Goal: Transaction & Acquisition: Obtain resource

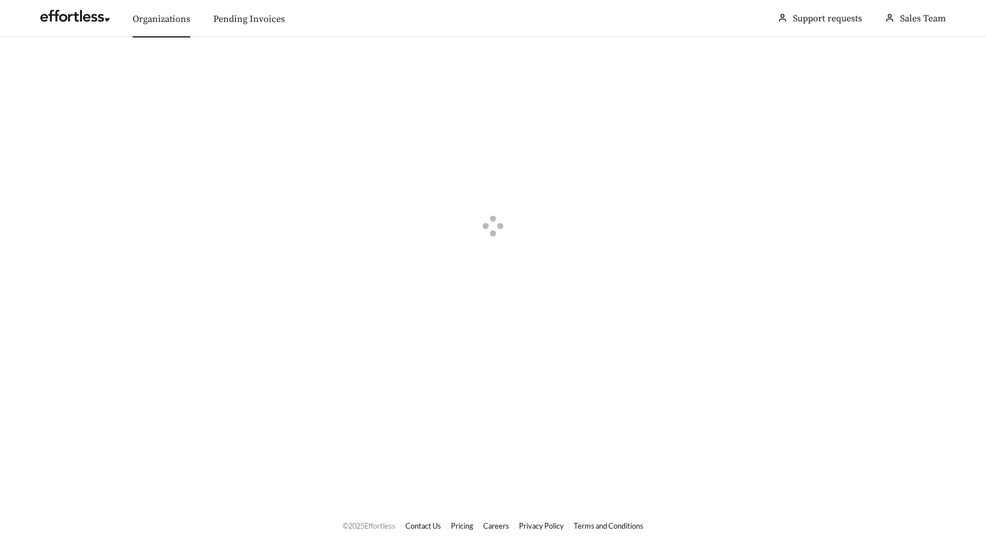
click at [157, 24] on link "Organizations" at bounding box center [162, 19] width 58 height 12
click at [43, 63] on div "button" at bounding box center [48, 65] width 10 height 10
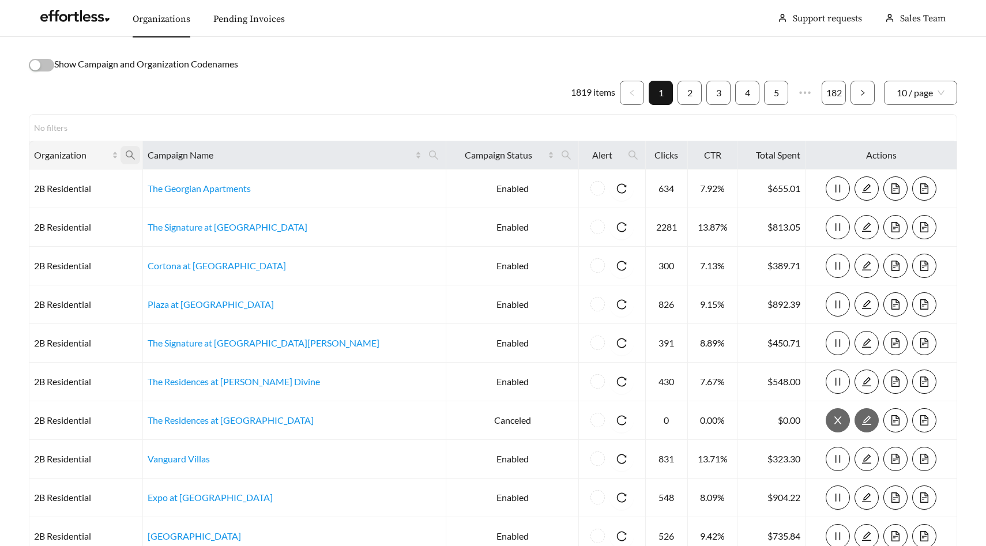
click at [135, 159] on icon "search" at bounding box center [130, 155] width 10 height 10
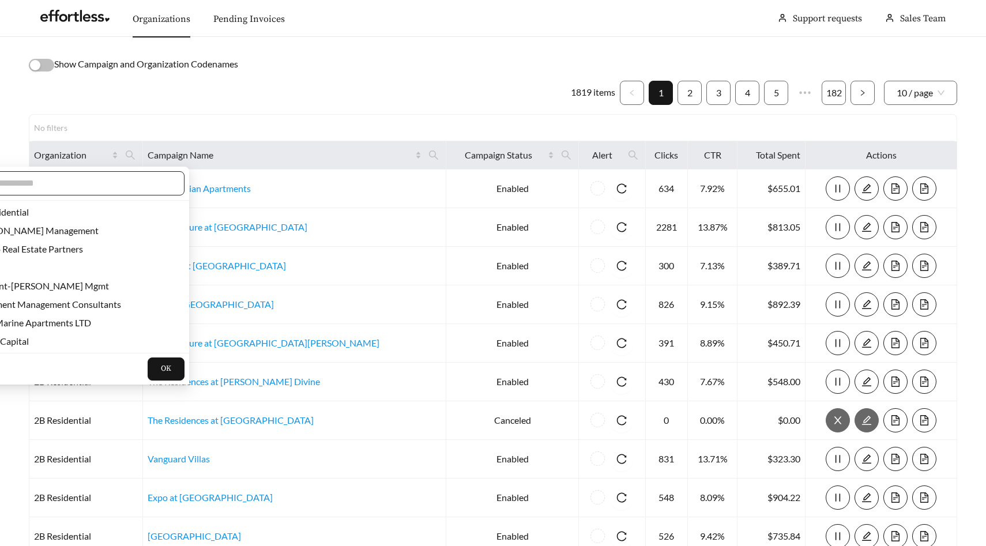
click at [123, 187] on input "text" at bounding box center [73, 183] width 198 height 14
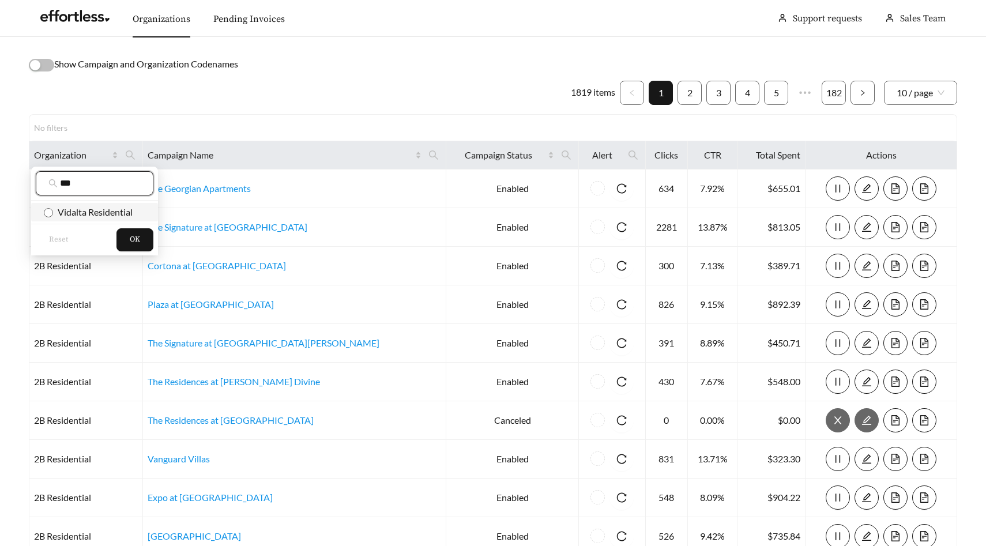
type input "***"
click at [126, 213] on span "Vidalta Residential" at bounding box center [93, 211] width 80 height 11
click at [132, 235] on span "OK" at bounding box center [135, 240] width 10 height 12
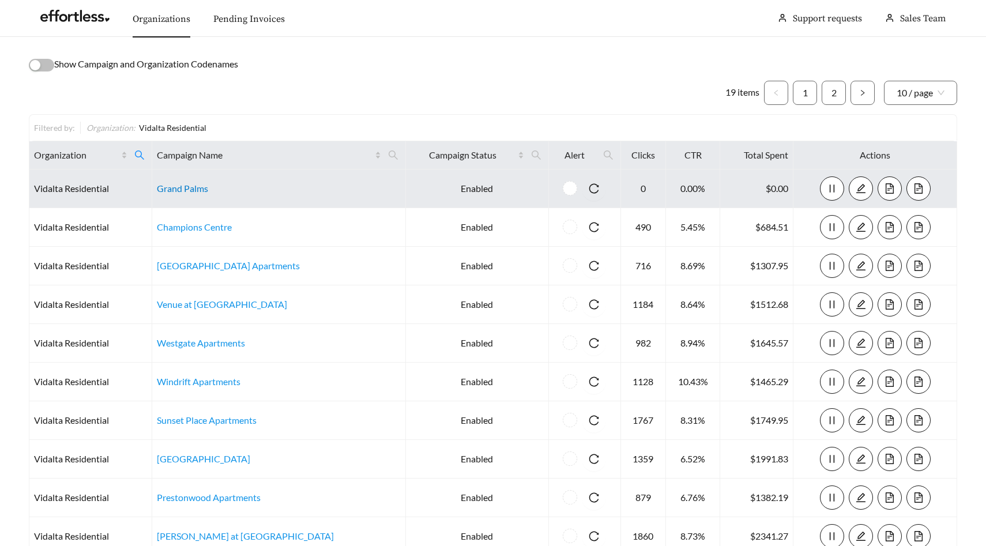
click at [195, 184] on link "Grand Palms" at bounding box center [182, 188] width 51 height 11
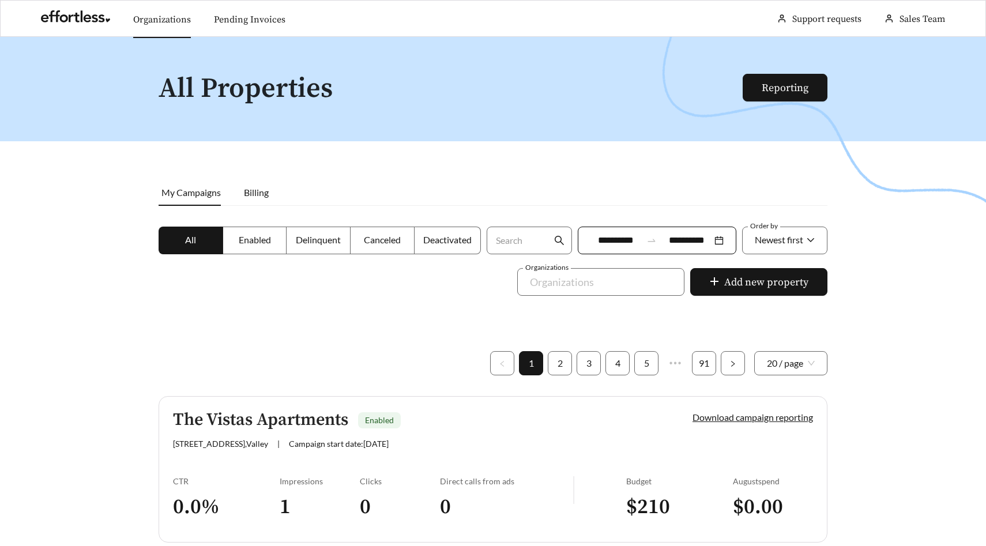
click at [176, 24] on link "Organizations" at bounding box center [162, 20] width 58 height 12
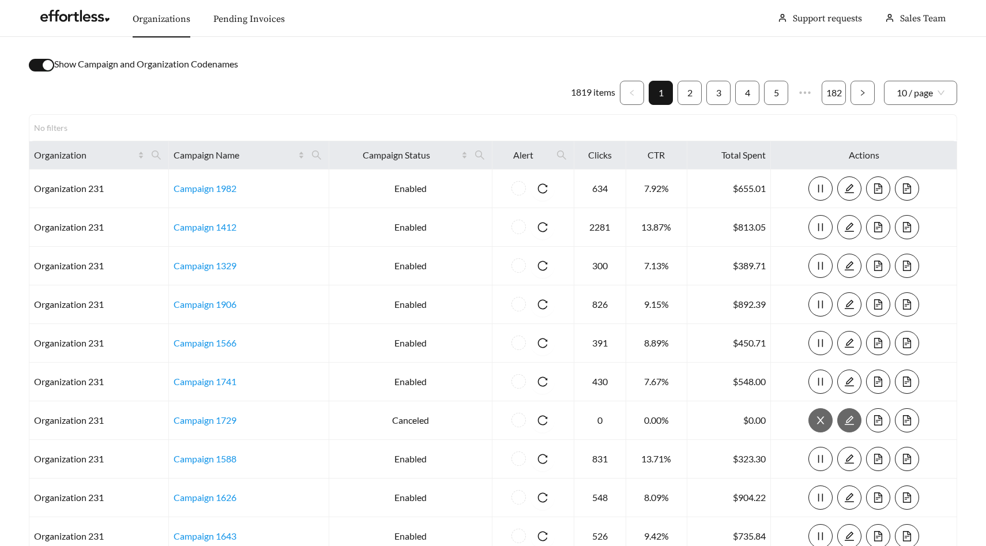
click at [43, 67] on div "button" at bounding box center [48, 65] width 10 height 10
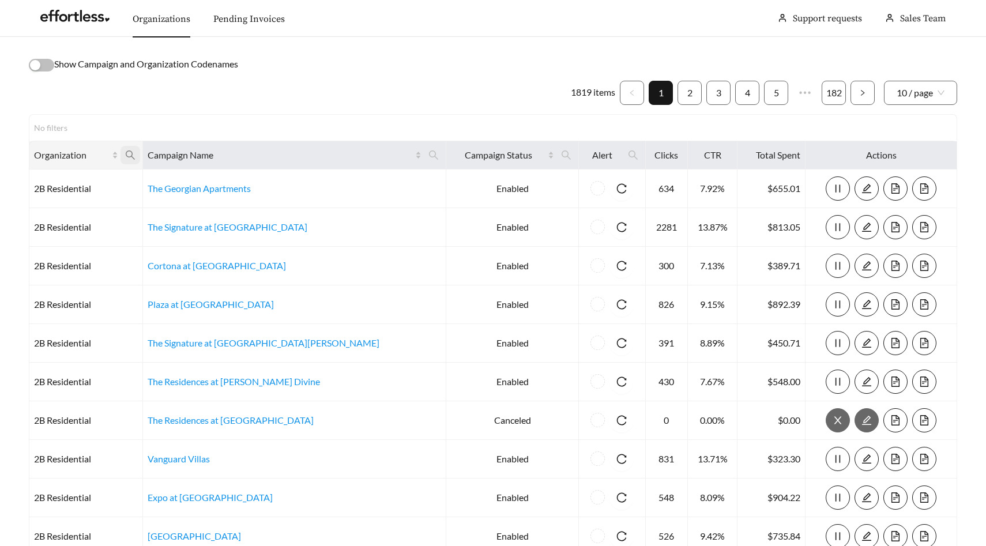
click at [135, 153] on icon "search" at bounding box center [130, 154] width 9 height 9
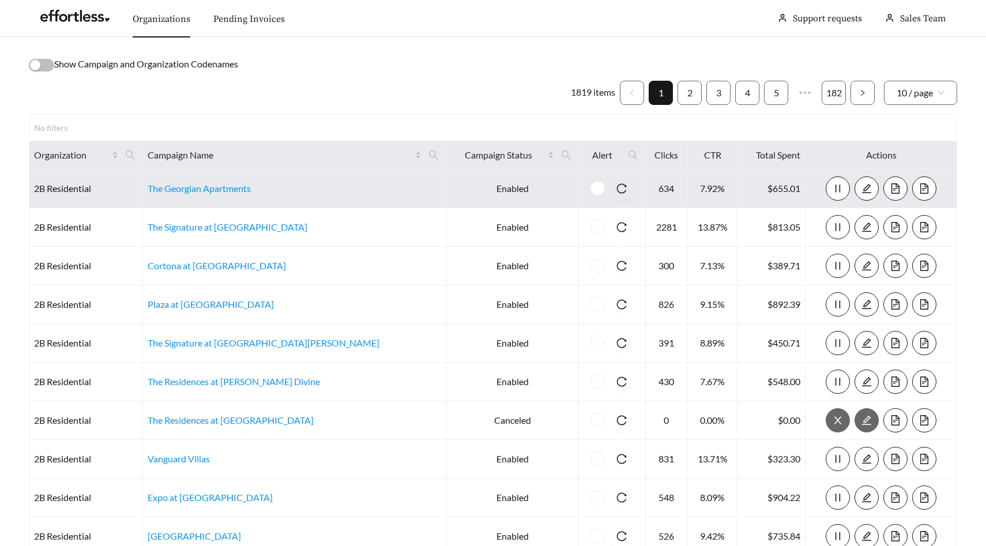
click at [120, 172] on td "2B Residential" at bounding box center [86, 188] width 114 height 39
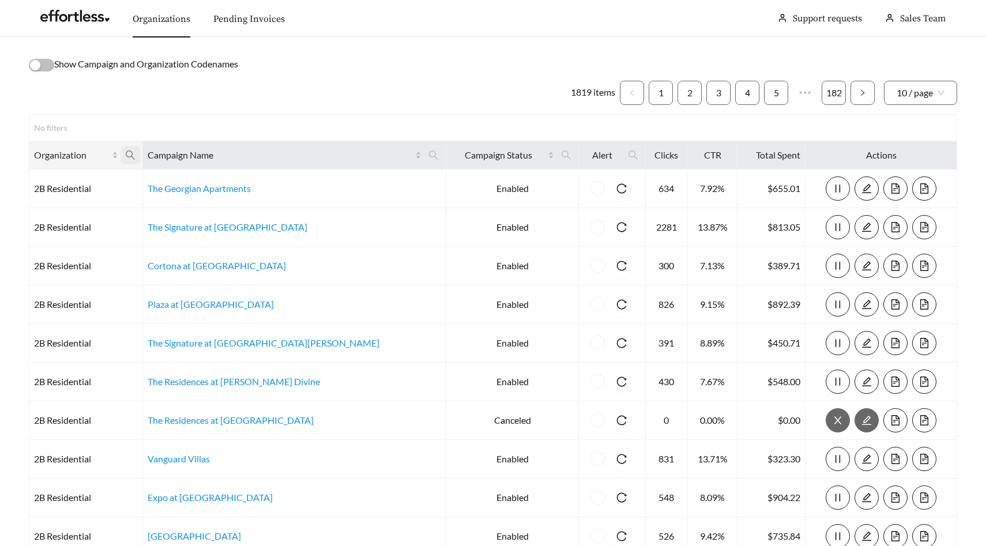
click at [135, 153] on icon "search" at bounding box center [130, 155] width 10 height 10
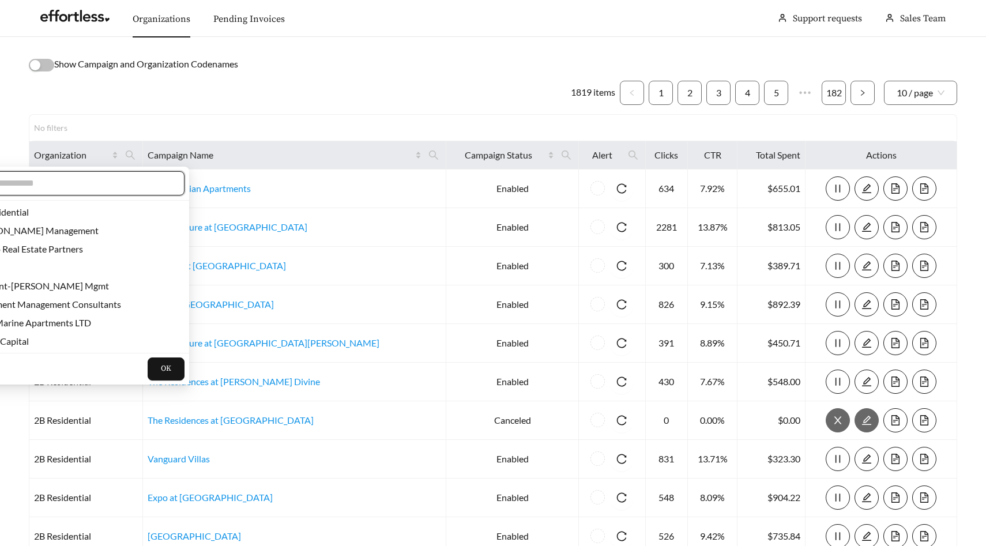
click at [126, 180] on input "text" at bounding box center [73, 183] width 198 height 14
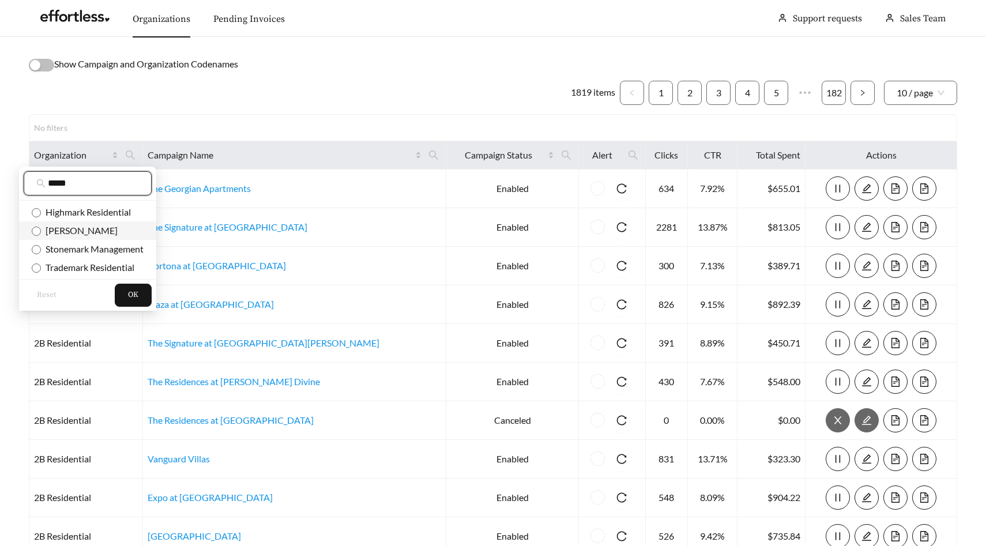
type input "****"
click at [85, 224] on li "[PERSON_NAME]" at bounding box center [87, 230] width 137 height 18
click at [135, 287] on button "OK" at bounding box center [133, 295] width 37 height 23
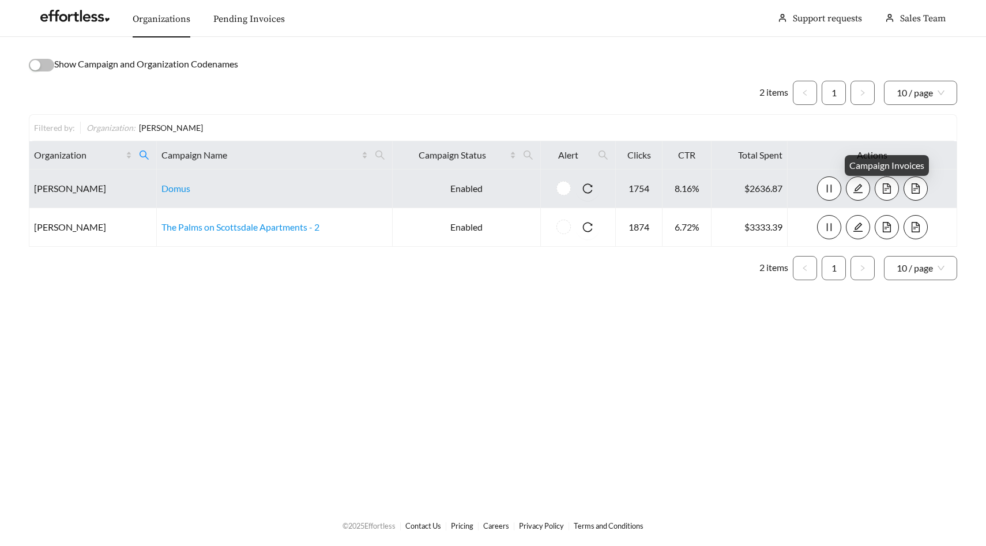
click at [882, 184] on icon "file-text" at bounding box center [886, 188] width 10 height 10
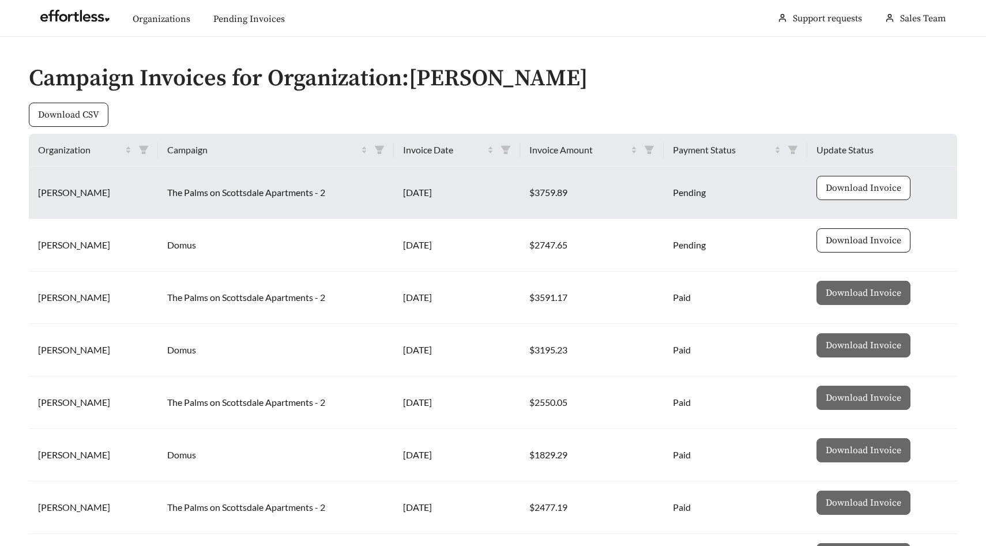
click at [858, 189] on span "Download Invoice" at bounding box center [863, 188] width 76 height 14
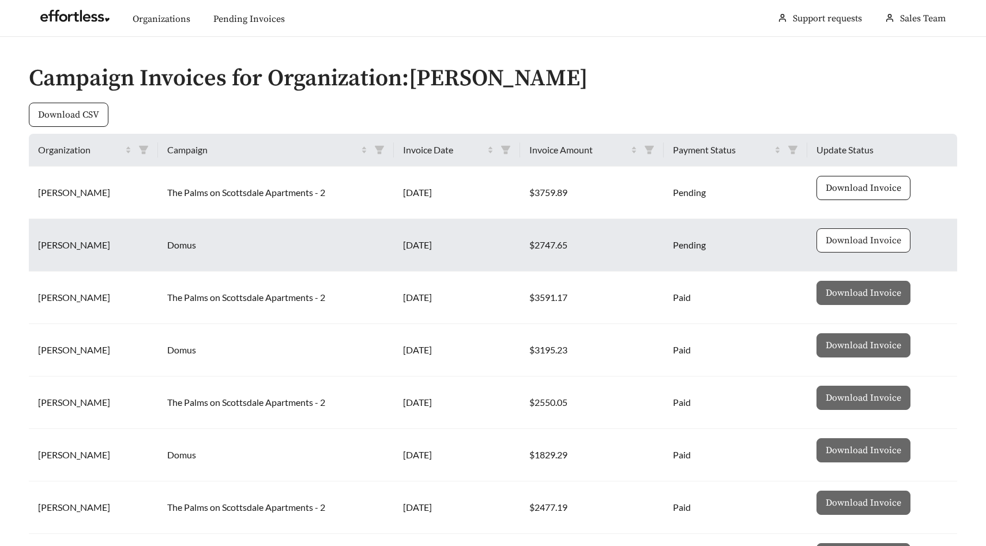
click at [865, 246] on span "Download Invoice" at bounding box center [863, 240] width 76 height 14
